Goal: Information Seeking & Learning: Learn about a topic

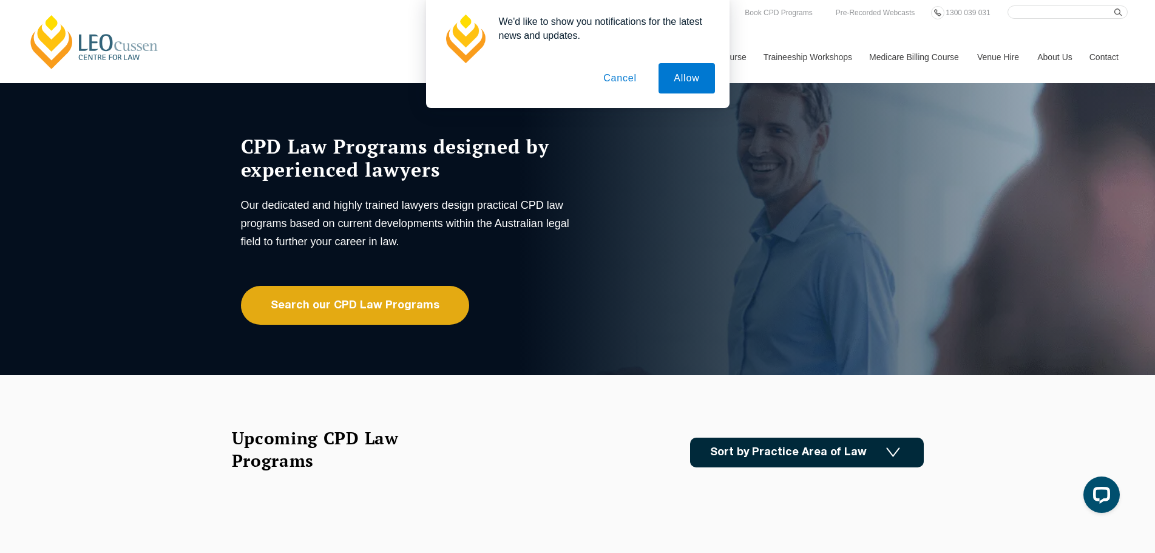
click at [629, 78] on button "Cancel" at bounding box center [620, 78] width 64 height 30
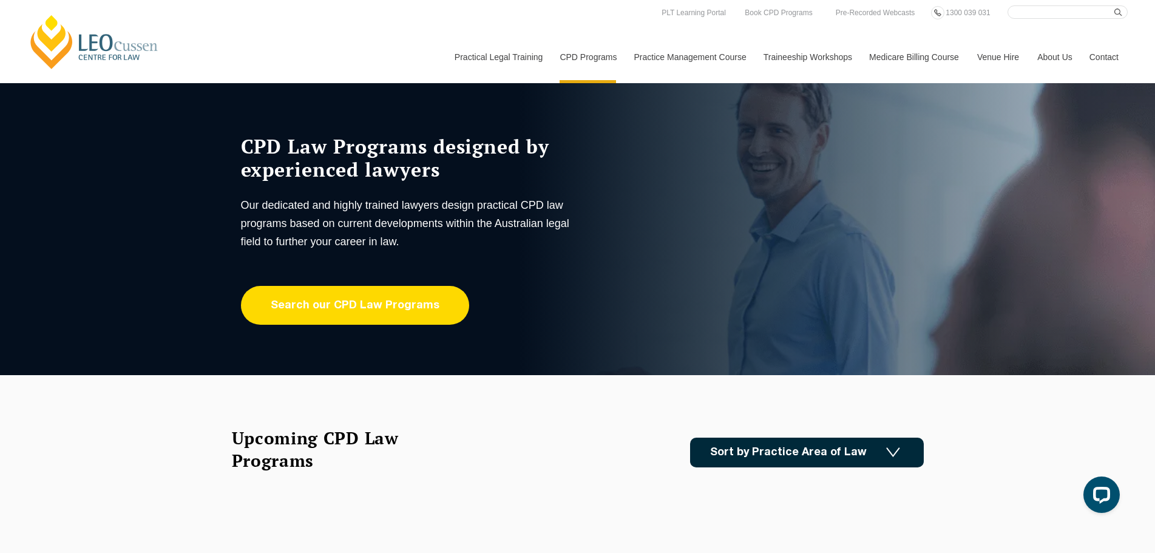
click at [429, 288] on link "Search our CPD Law Programs" at bounding box center [355, 305] width 228 height 39
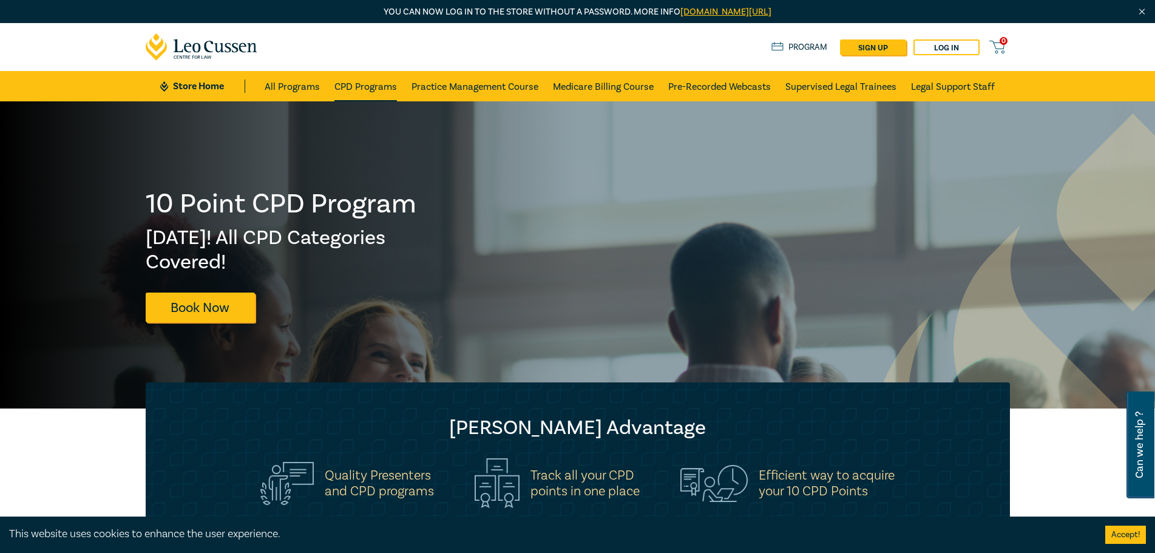
click at [354, 92] on link "CPD Programs" at bounding box center [366, 86] width 63 height 30
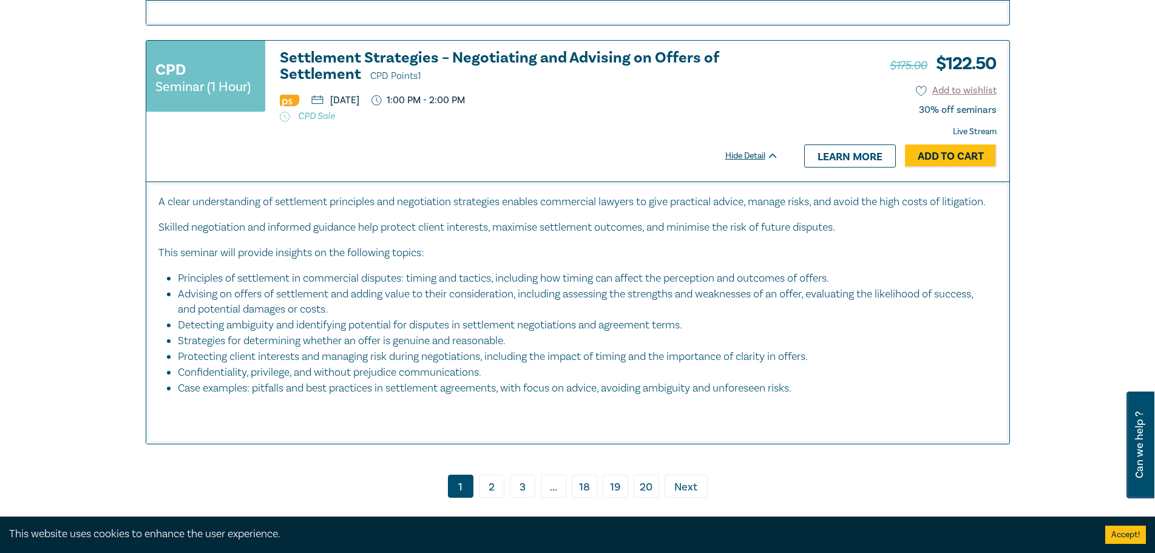
scroll to position [5160, 0]
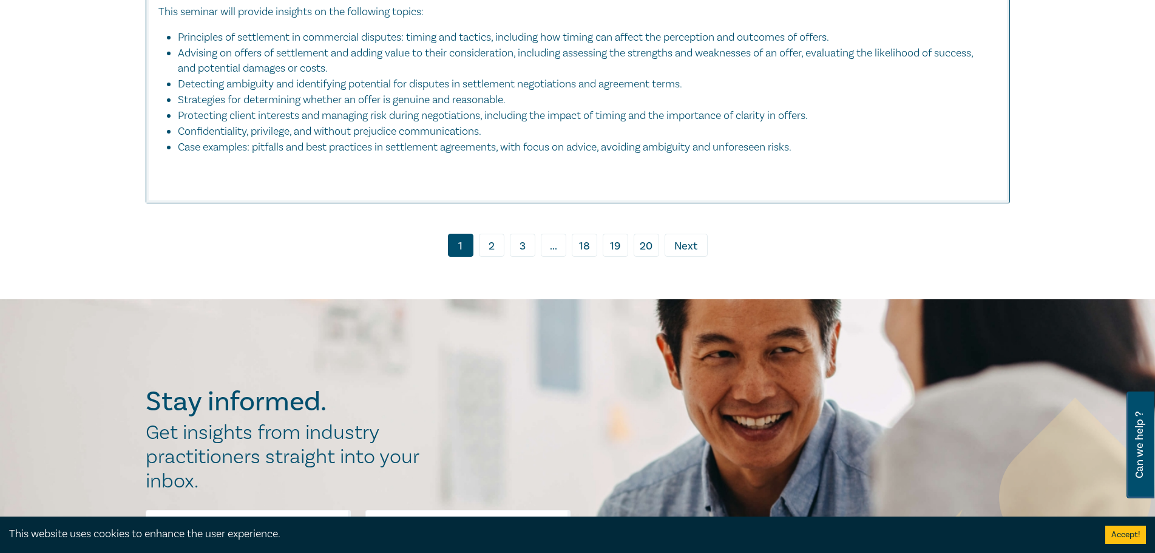
click at [493, 257] on link "2" at bounding box center [491, 245] width 25 height 23
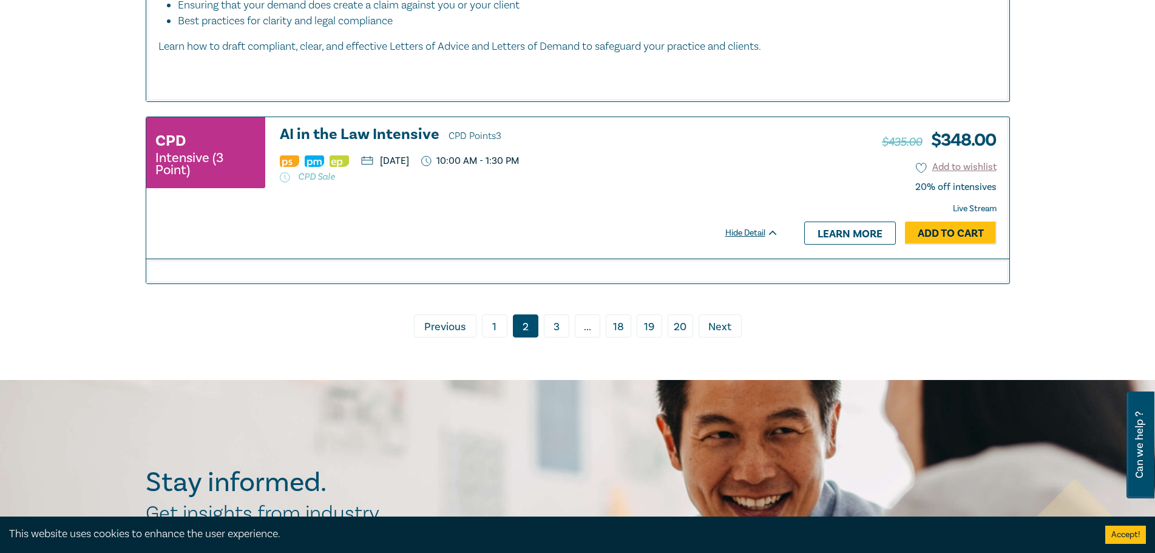
scroll to position [6010, 0]
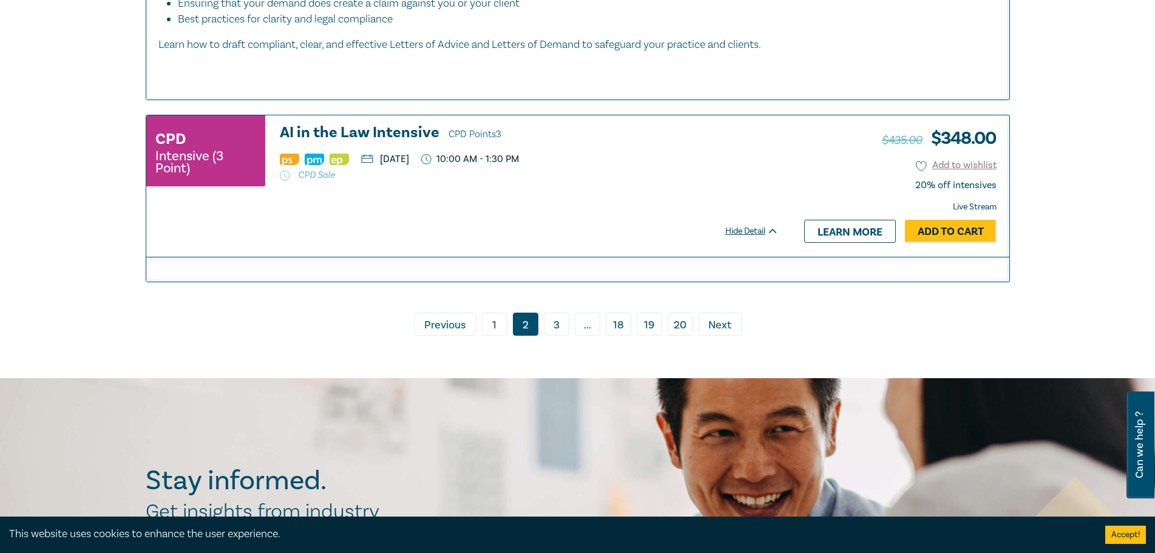
click at [549, 336] on link "3" at bounding box center [556, 324] width 25 height 23
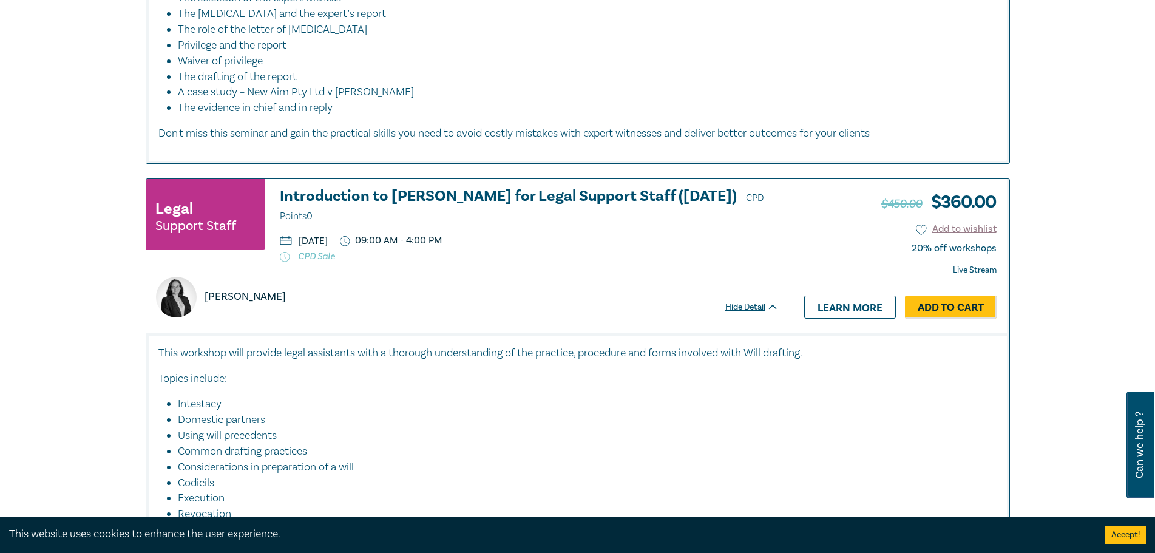
scroll to position [850, 0]
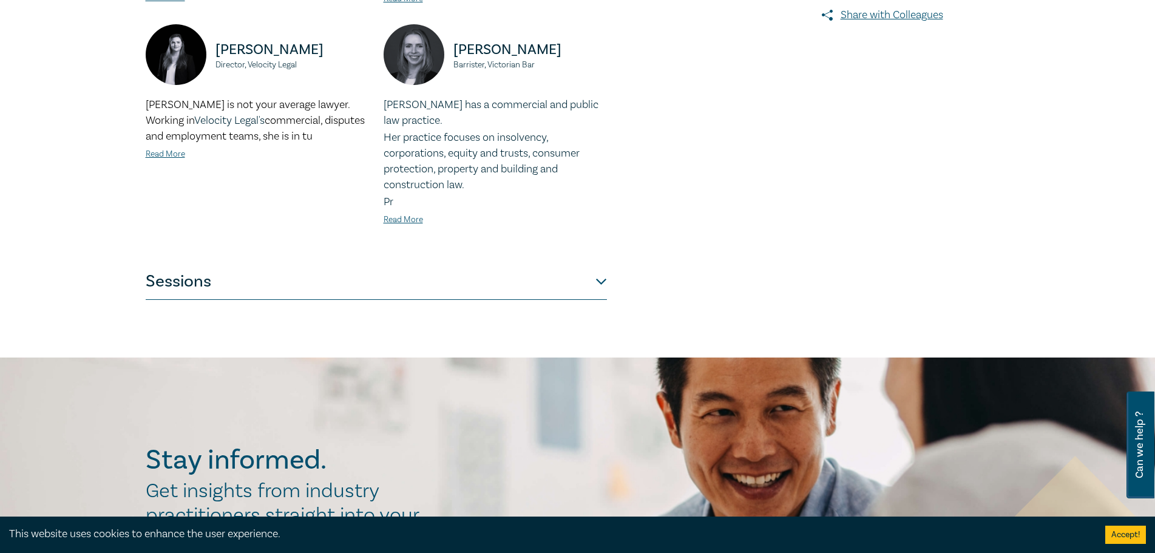
scroll to position [546, 0]
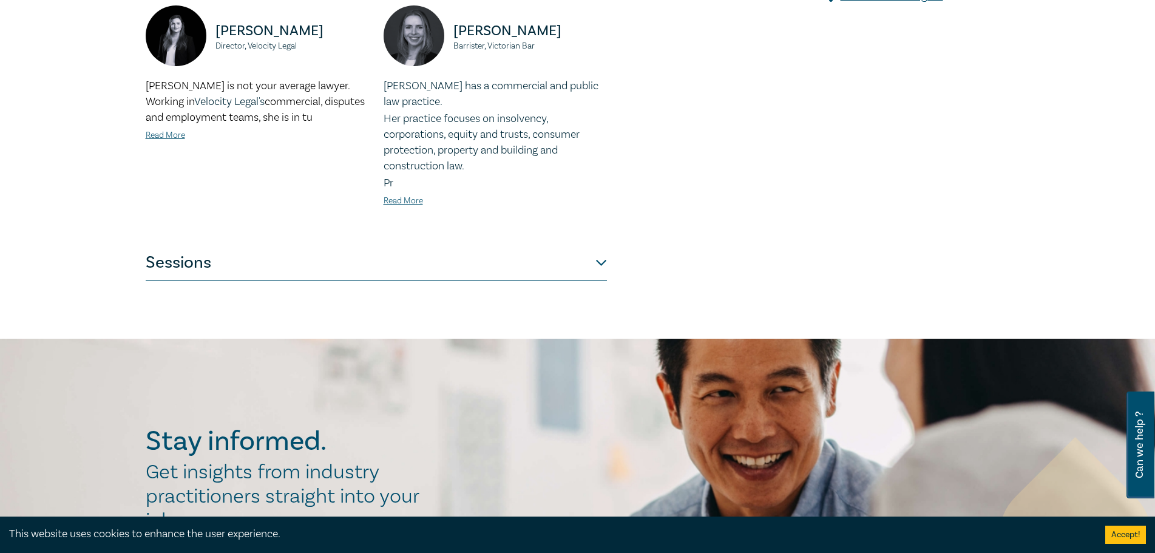
click at [177, 254] on button "Sessions" at bounding box center [376, 263] width 461 height 36
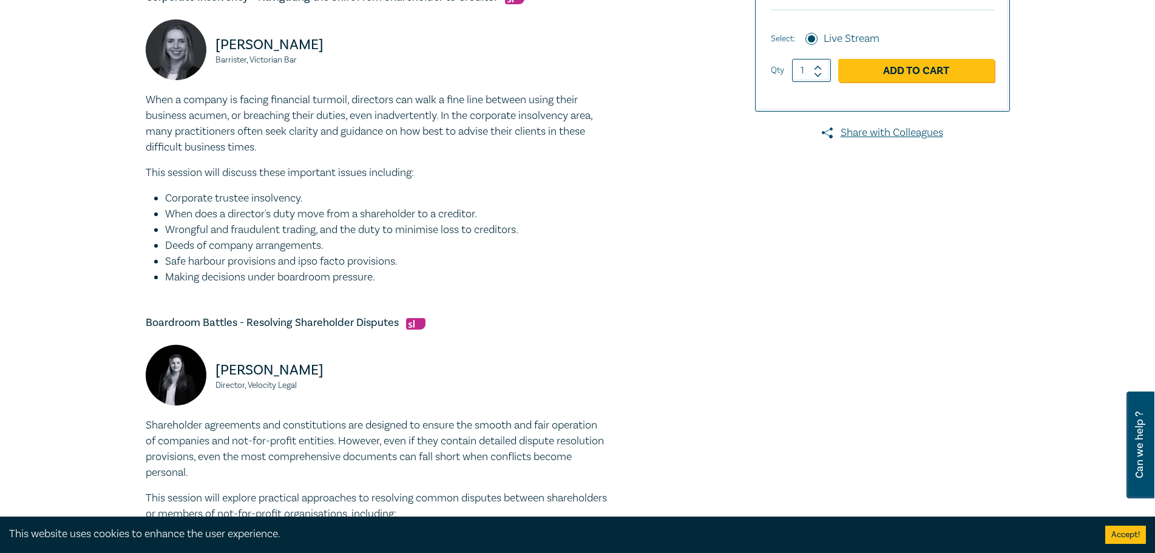
scroll to position [607, 0]
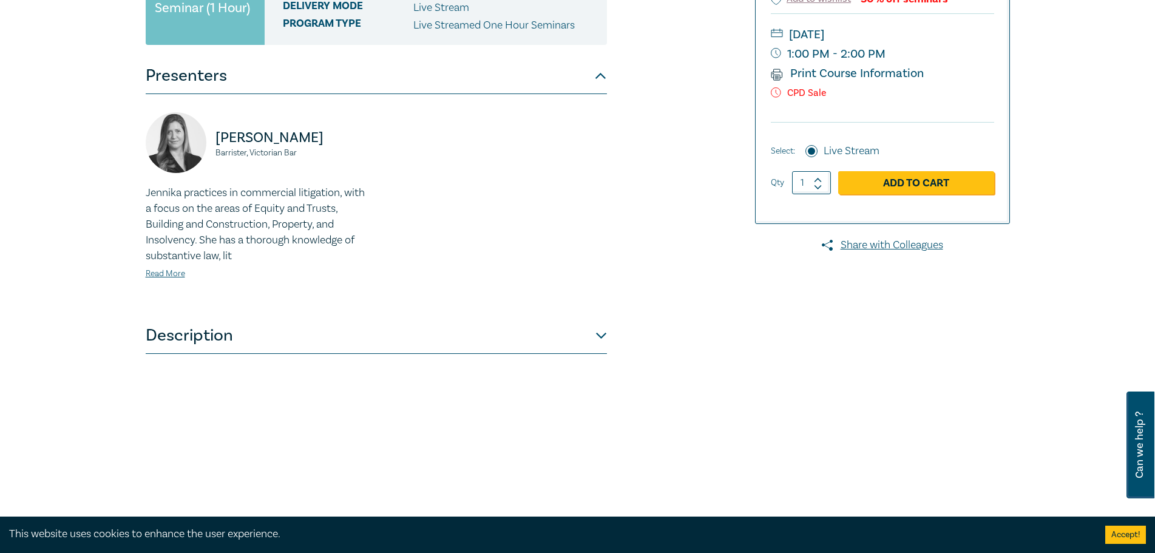
scroll to position [304, 0]
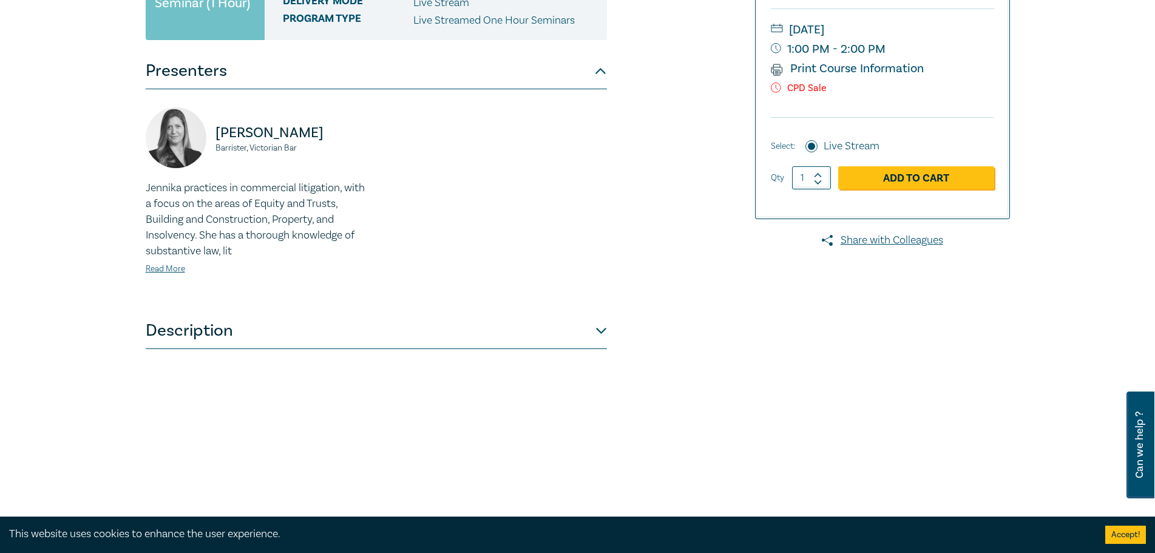
click at [206, 336] on button "Description" at bounding box center [376, 331] width 461 height 36
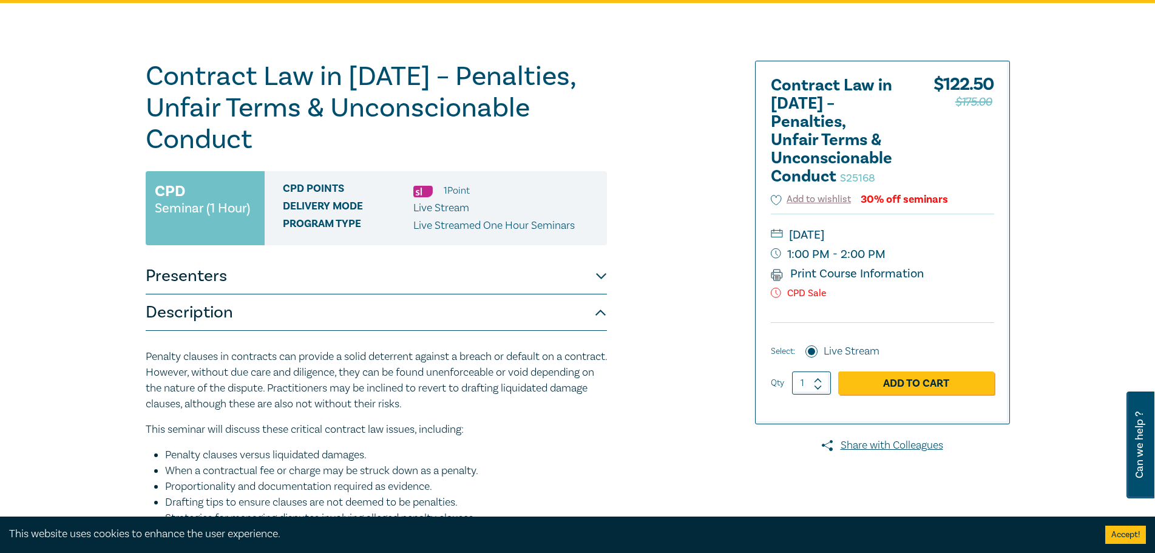
scroll to position [61, 0]
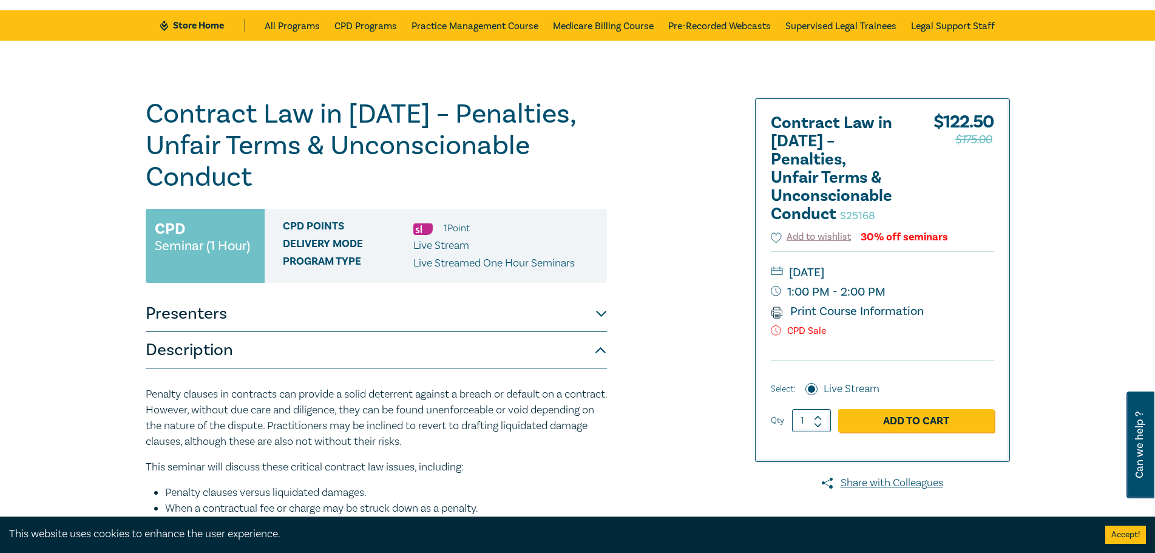
click at [912, 237] on div "30% off seminars" at bounding box center [904, 237] width 87 height 12
click at [825, 331] on p "CPD Sale" at bounding box center [882, 331] width 223 height 12
